Goal: Task Accomplishment & Management: Manage account settings

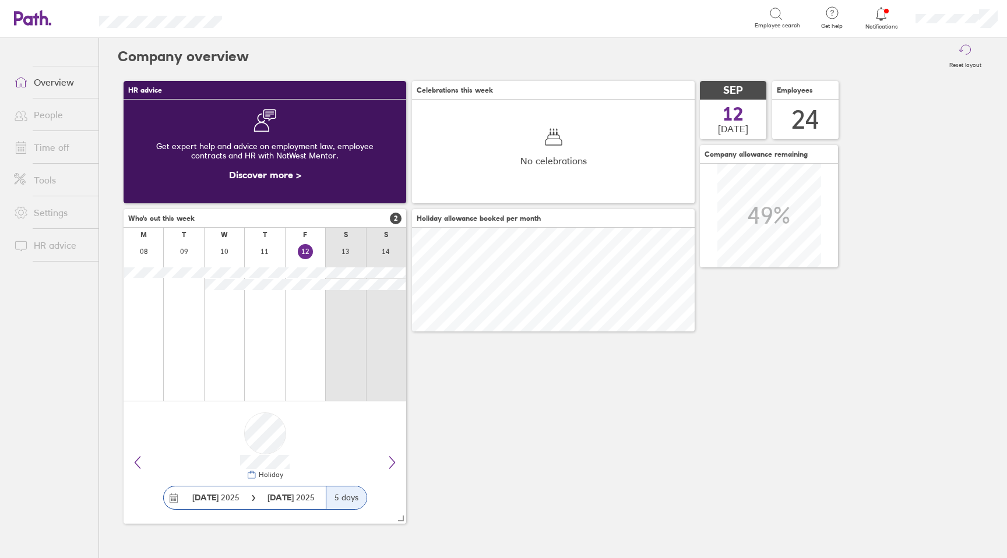
scroll to position [104, 283]
click at [51, 122] on link "People" at bounding box center [52, 114] width 94 height 23
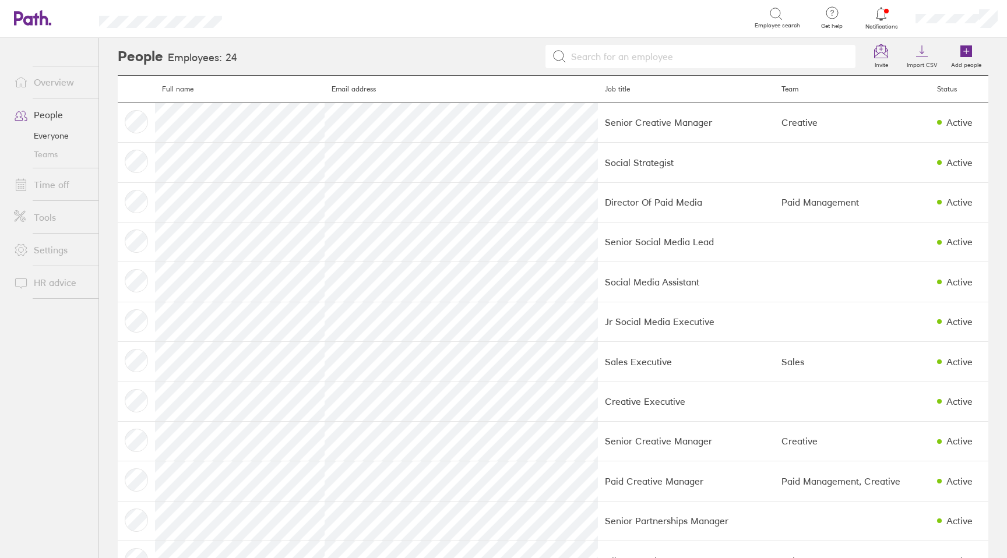
click at [49, 177] on link "Time off" at bounding box center [52, 184] width 94 height 23
